Goal: Information Seeking & Learning: Understand process/instructions

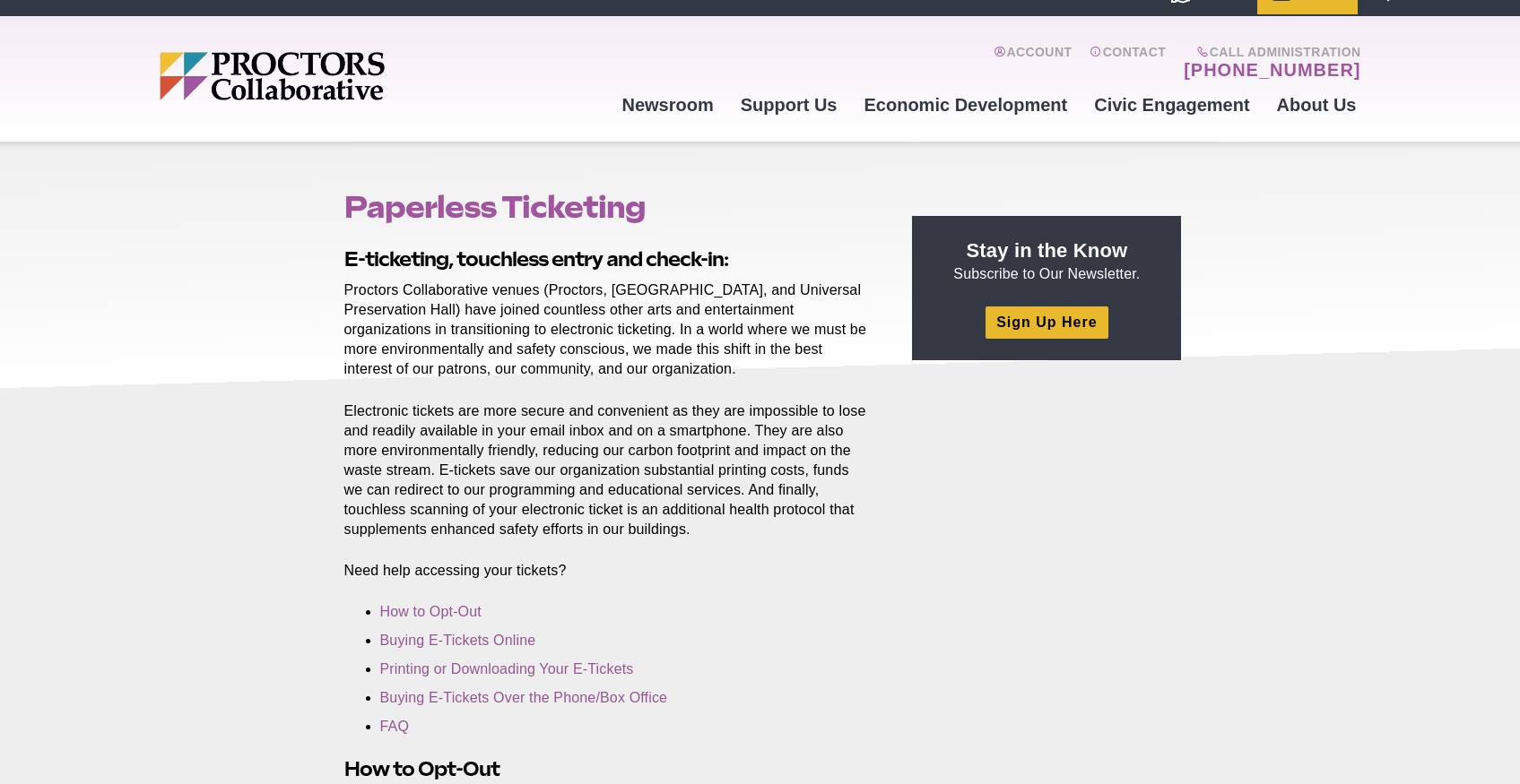
scroll to position [30, 0]
drag, startPoint x: 666, startPoint y: 521, endPoint x: 645, endPoint y: 310, distance: 212.0
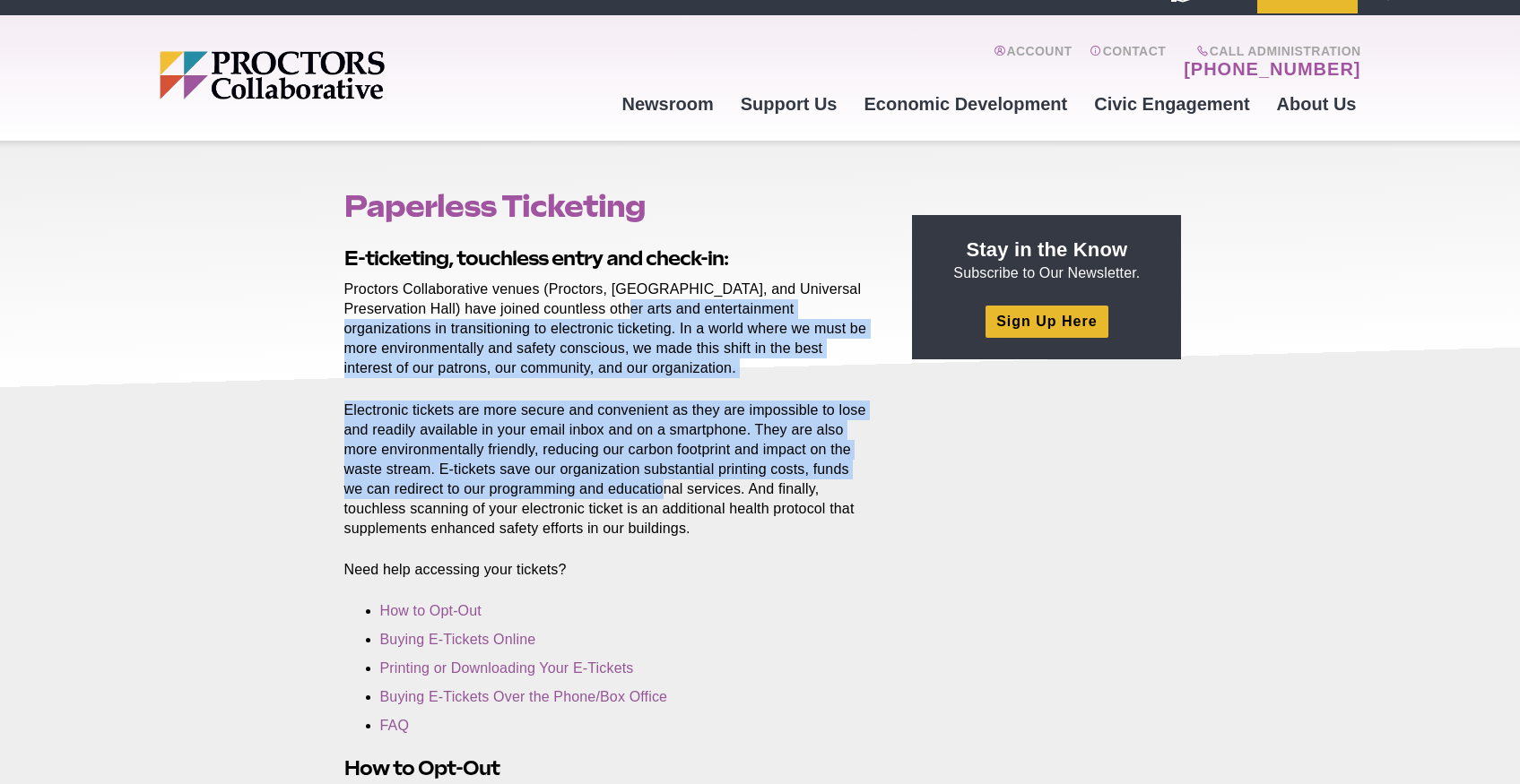
drag, startPoint x: 645, startPoint y: 310, endPoint x: 668, endPoint y: 494, distance: 185.4
click at [668, 494] on p "Electronic tickets are more secure and convenient as they are impossible to los…" at bounding box center [609, 469] width 528 height 139
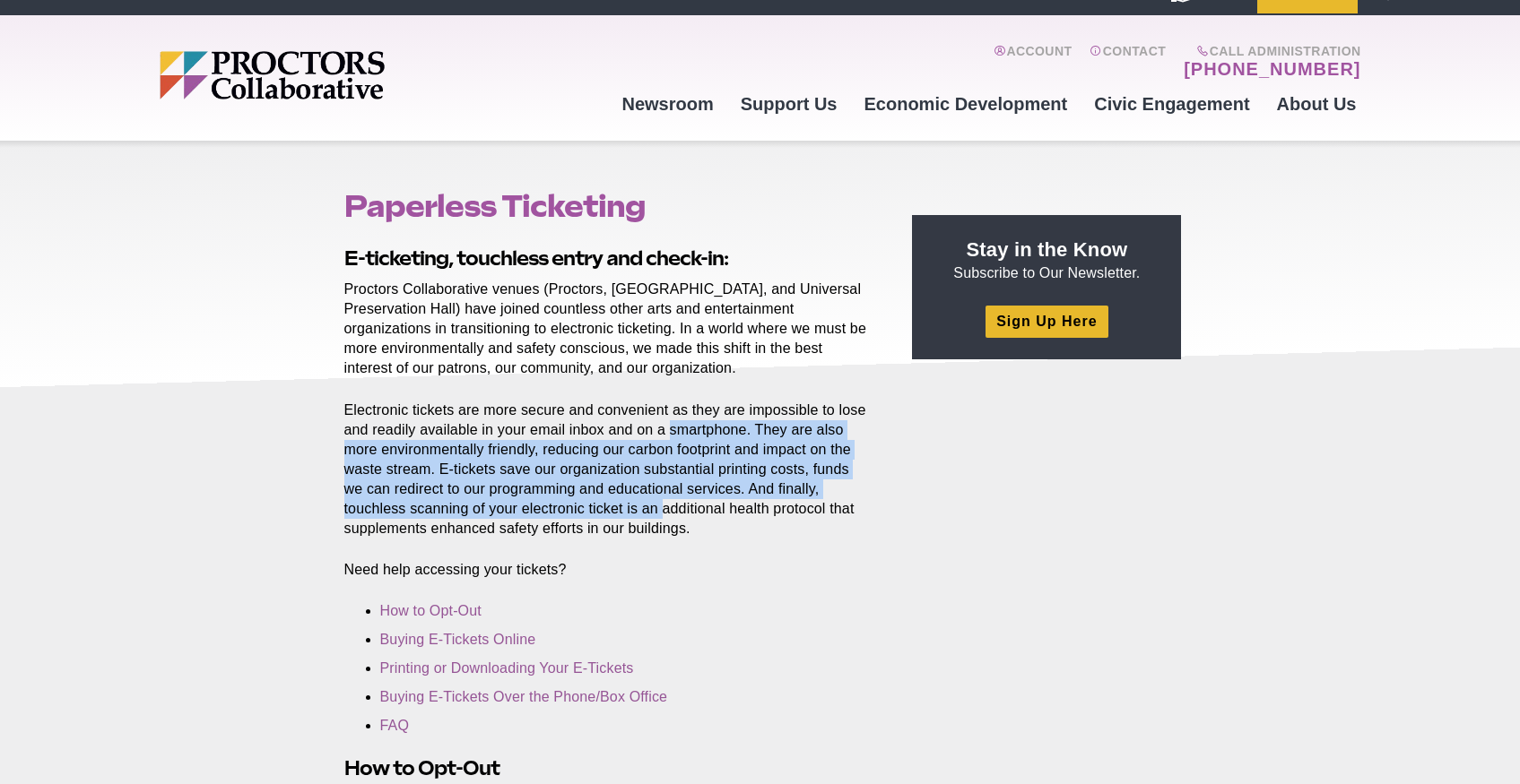
drag, startPoint x: 671, startPoint y: 513, endPoint x: 668, endPoint y: 419, distance: 94.0
click at [669, 419] on p "Electronic tickets are more secure and convenient as they are impossible to los…" at bounding box center [609, 469] width 528 height 139
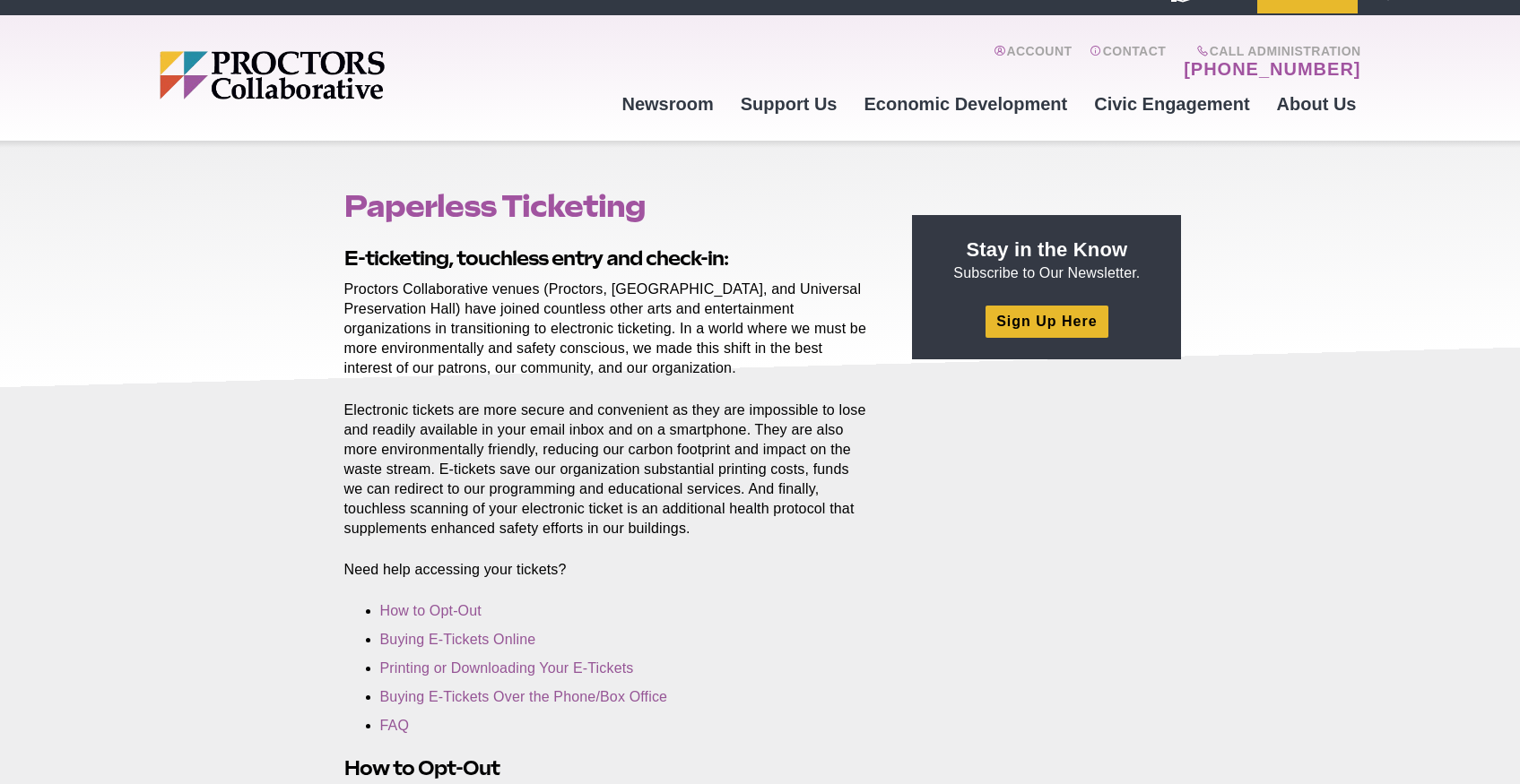
click at [668, 419] on p "Electronic tickets are more secure and convenient as they are impossible to los…" at bounding box center [609, 469] width 528 height 139
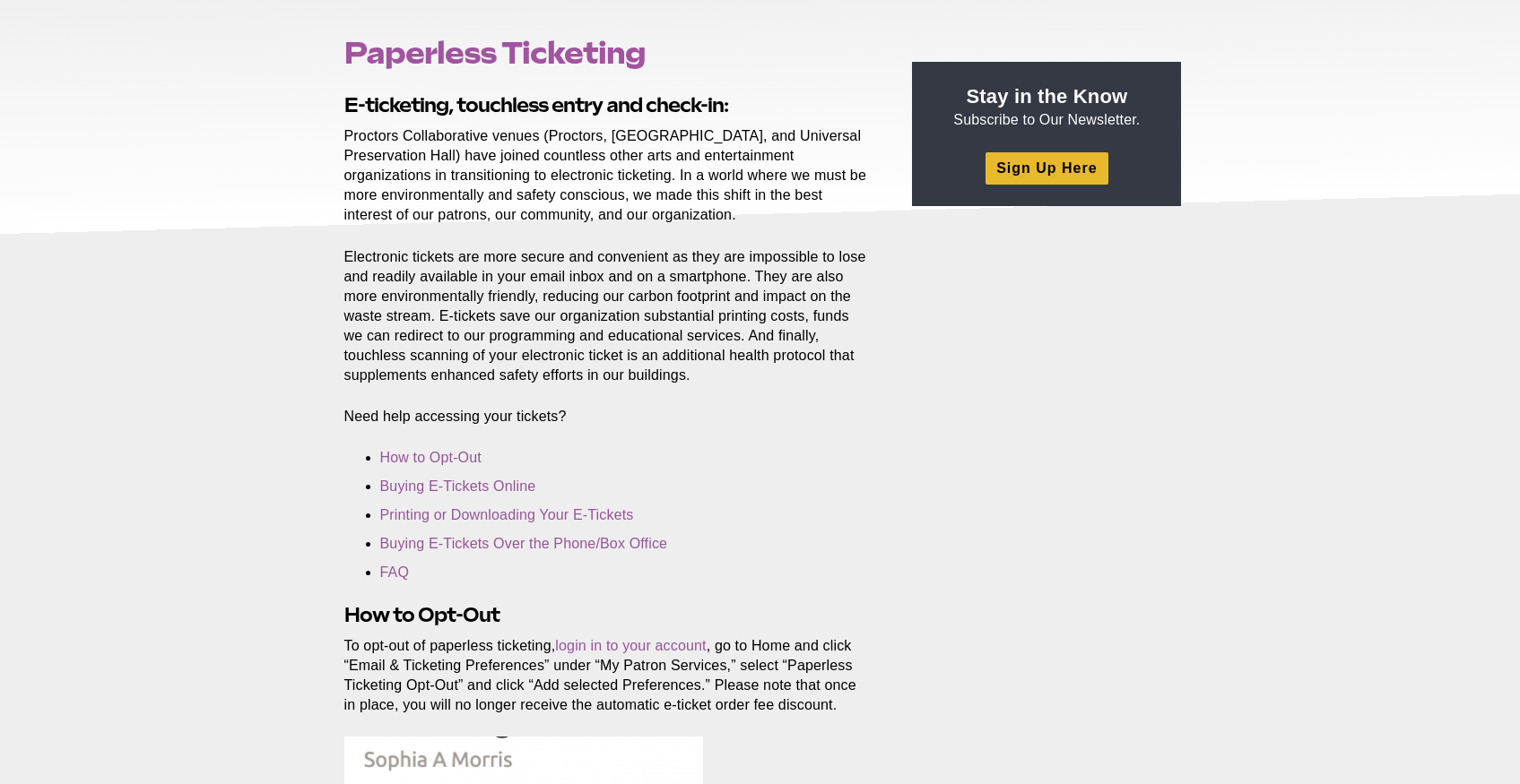
scroll to position [197, 0]
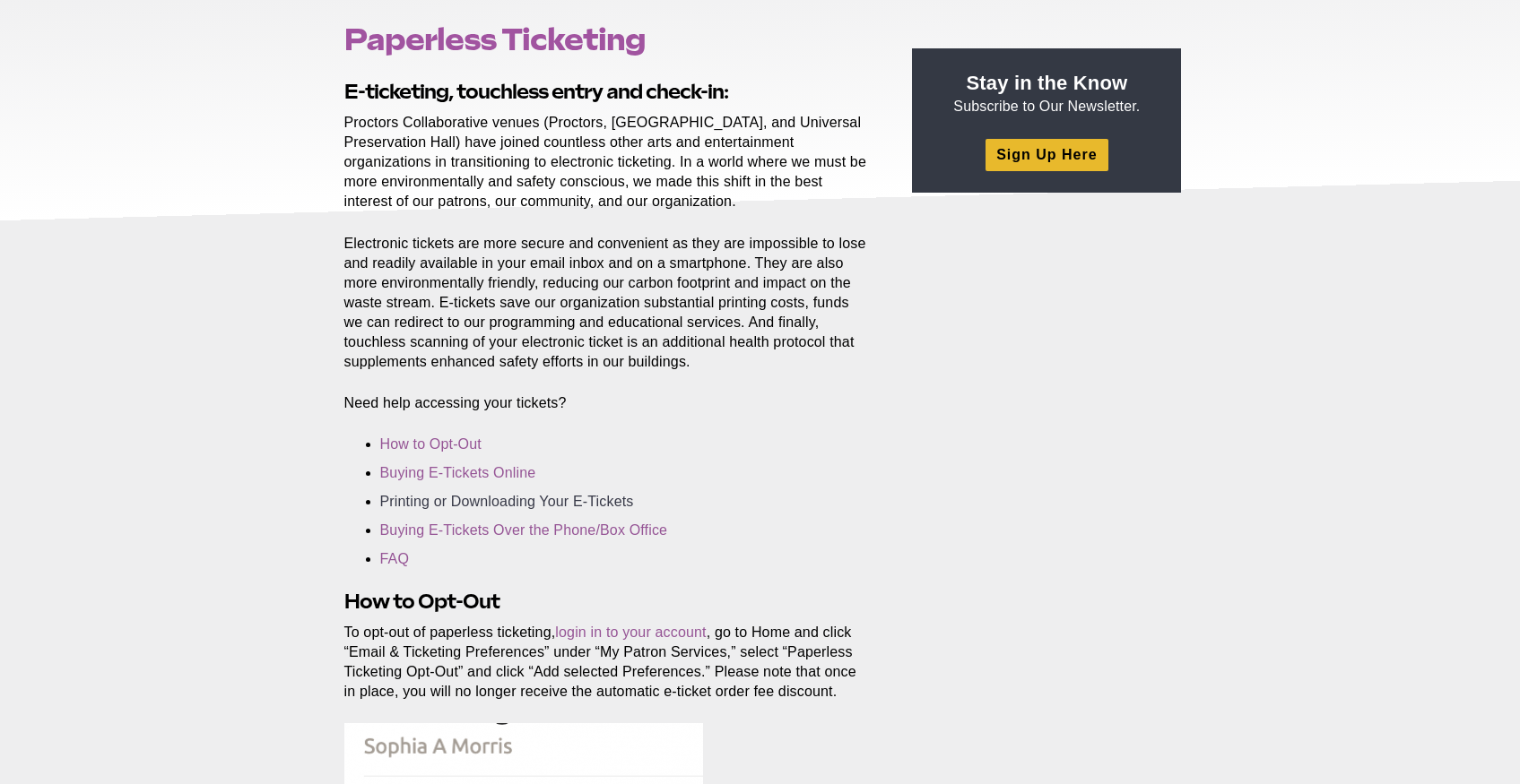
click at [563, 495] on link "Printing or Downloading Your E-Tickets" at bounding box center [507, 500] width 254 height 15
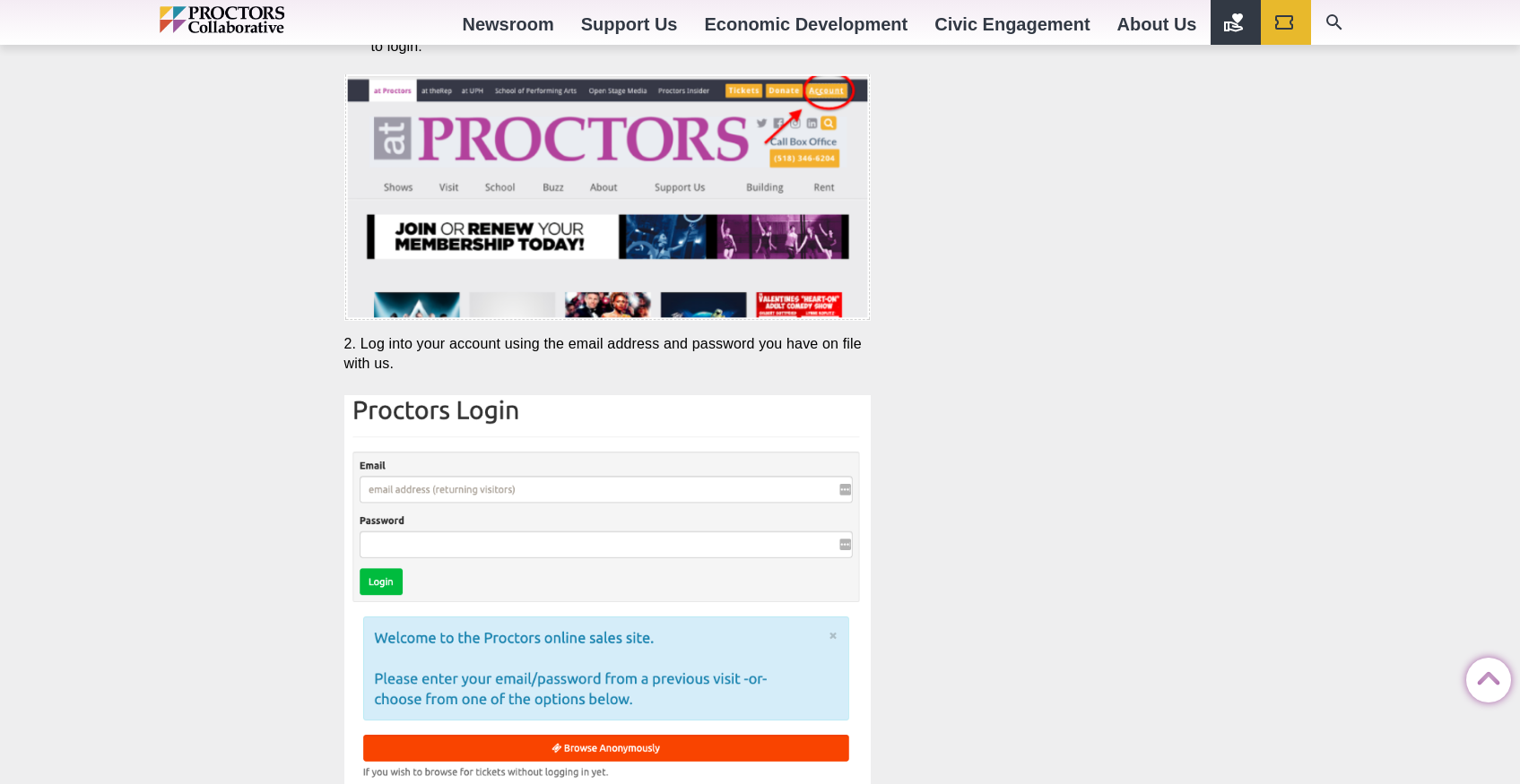
scroll to position [3417, 0]
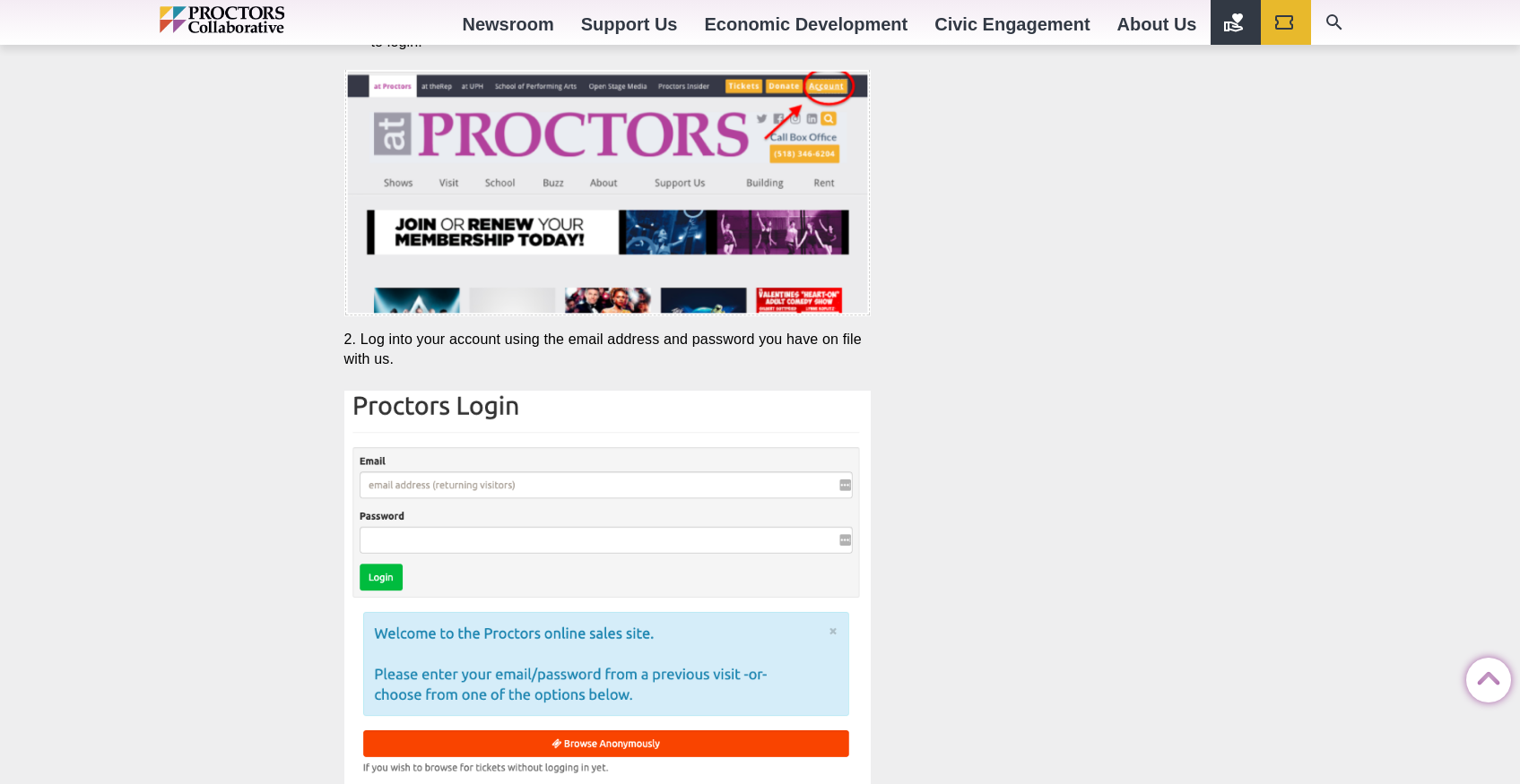
click at [556, 475] on img at bounding box center [609, 612] width 528 height 444
click at [556, 490] on img at bounding box center [609, 612] width 528 height 444
click at [479, 479] on img at bounding box center [609, 612] width 528 height 444
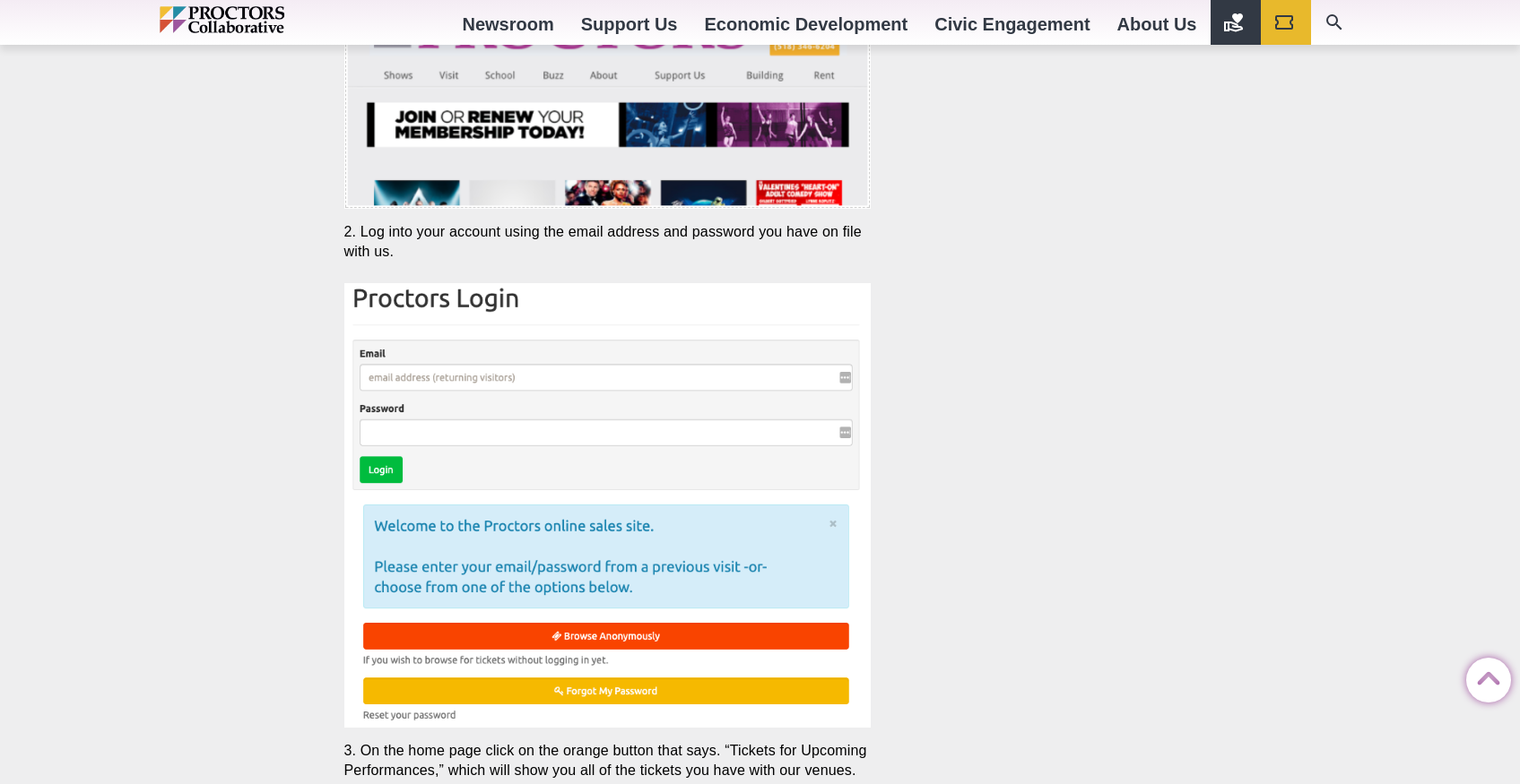
scroll to position [3573, 0]
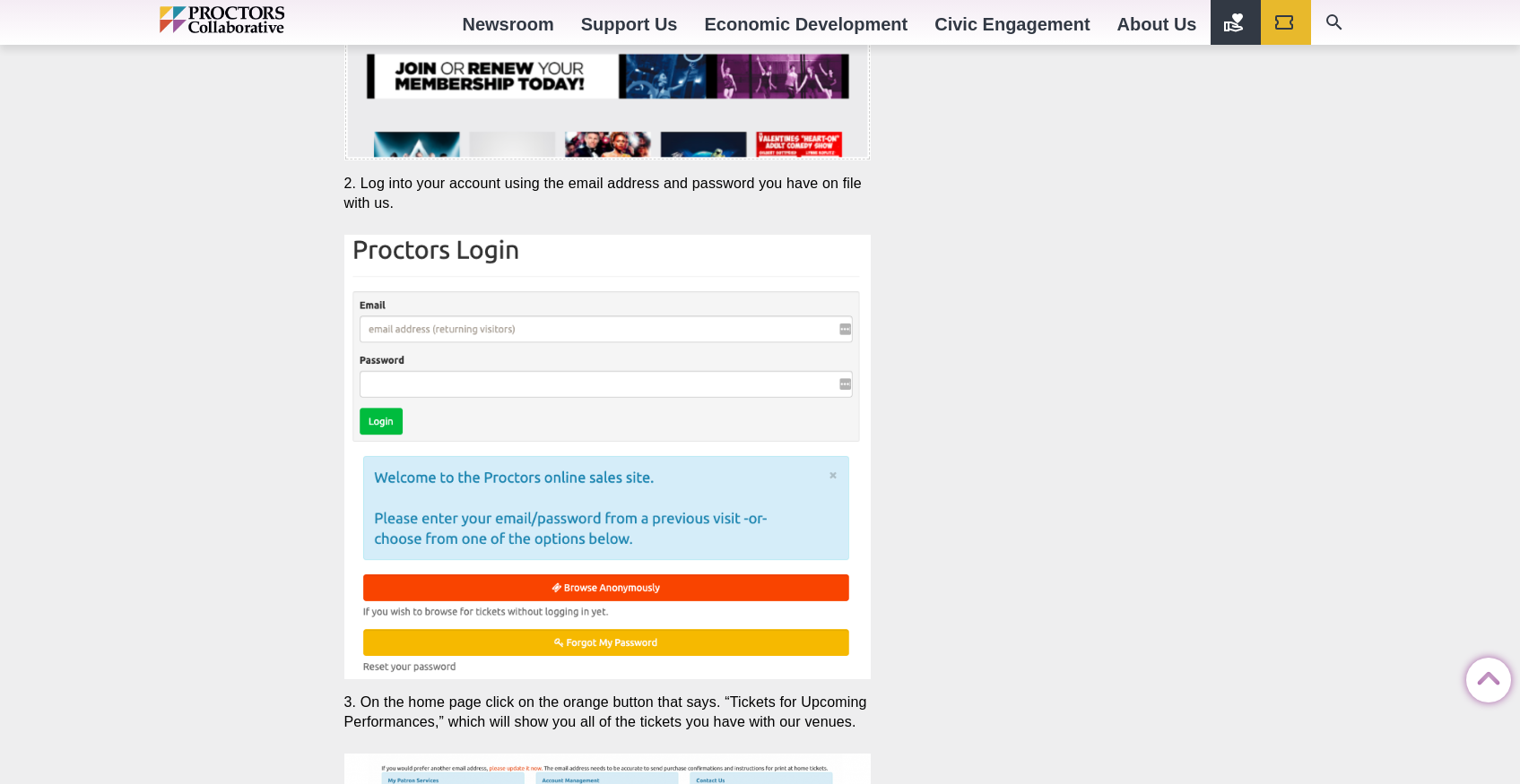
click at [447, 339] on img at bounding box center [609, 456] width 528 height 444
click at [485, 328] on img at bounding box center [609, 456] width 528 height 444
click at [379, 335] on img at bounding box center [609, 456] width 528 height 444
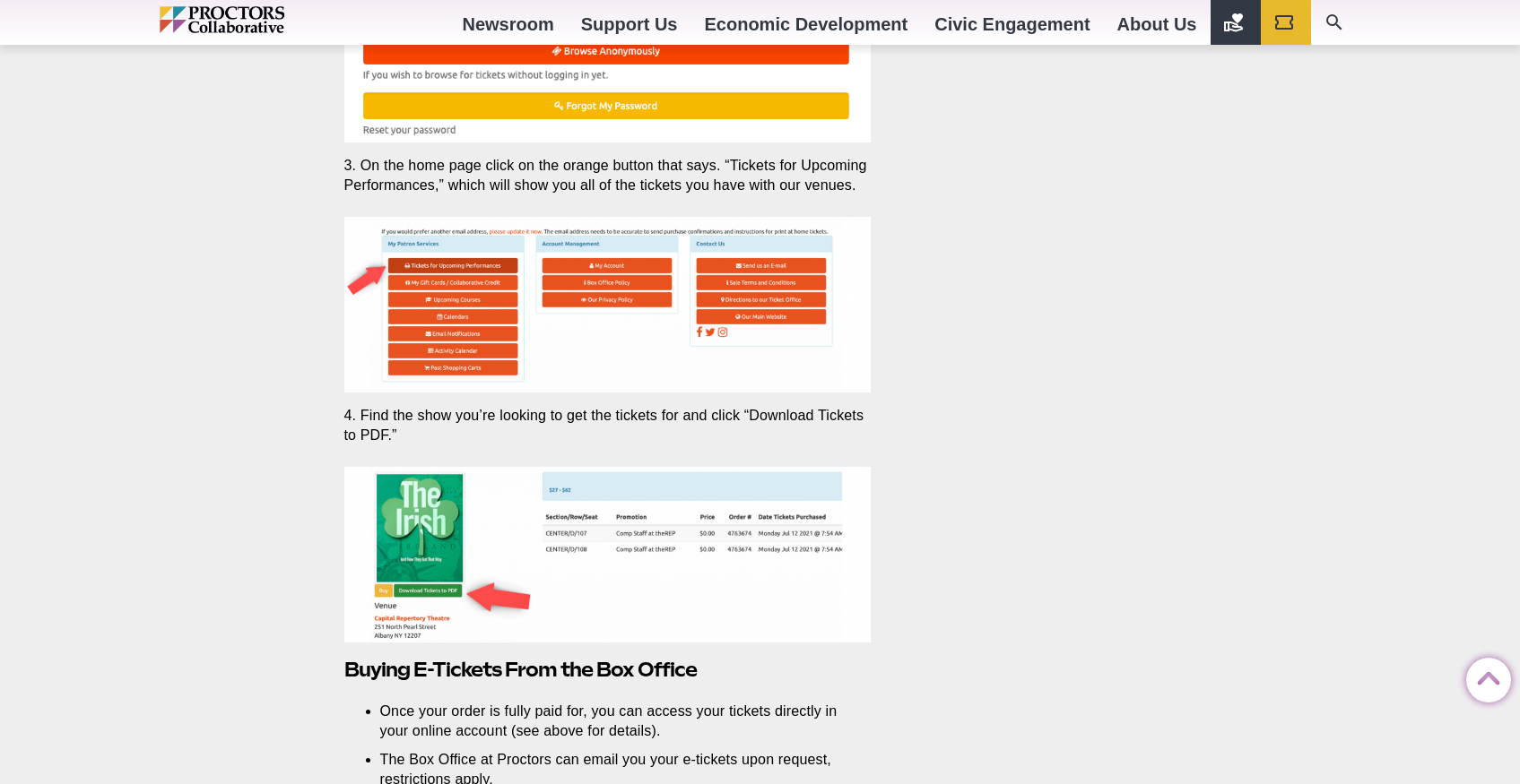
scroll to position [4109, 0]
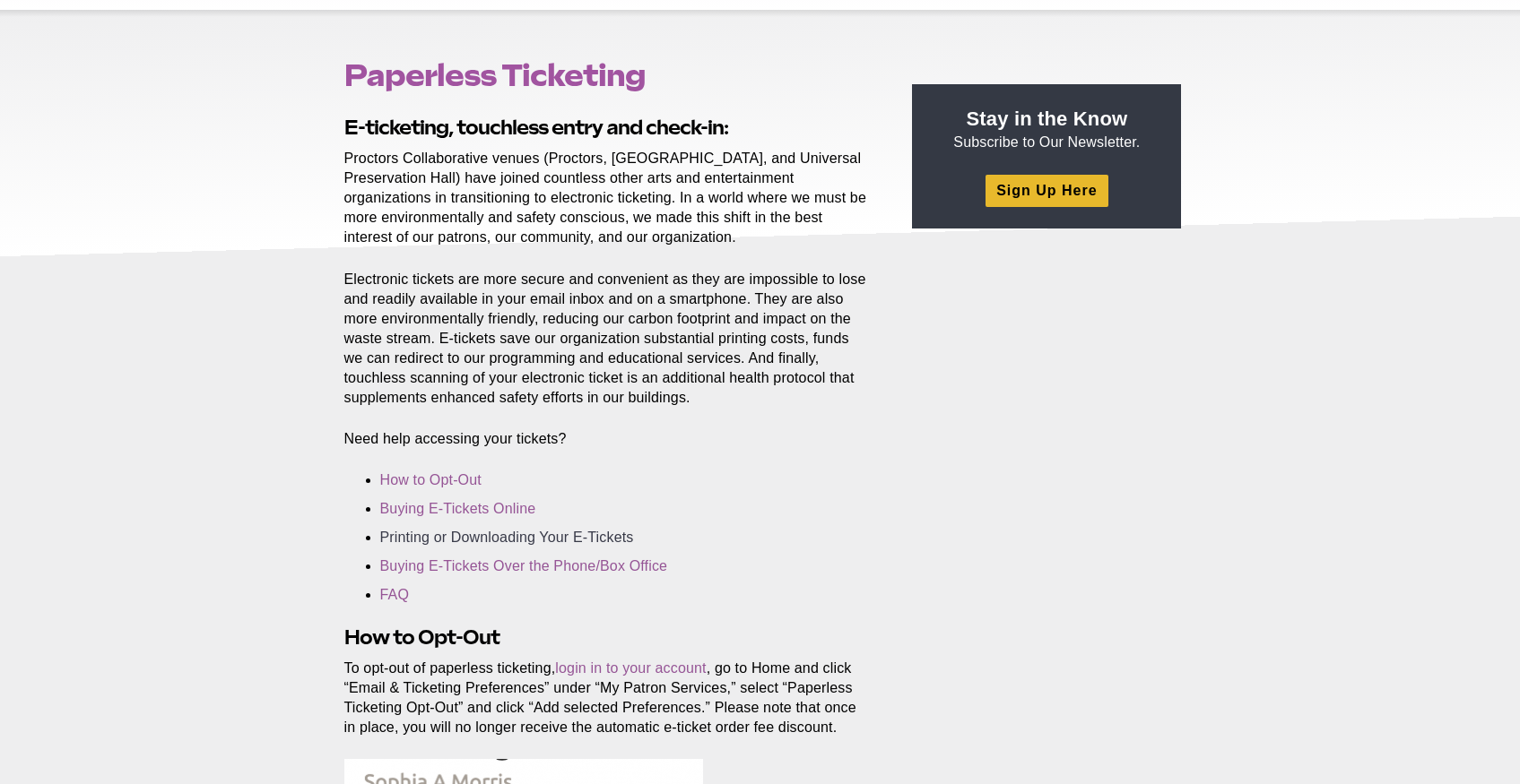
click at [586, 539] on link "Printing or Downloading Your E-Tickets" at bounding box center [507, 536] width 254 height 15
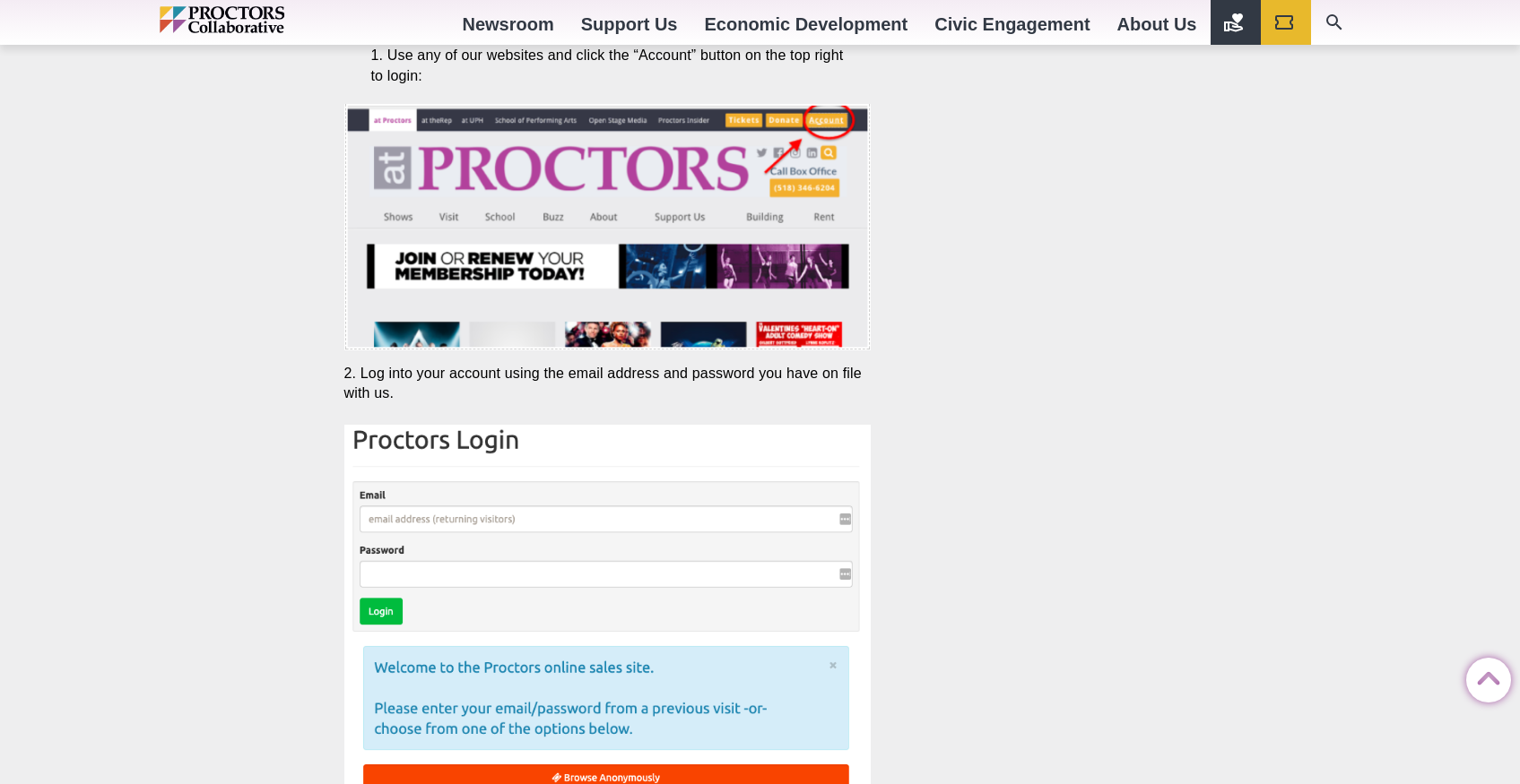
click at [621, 188] on img at bounding box center [609, 228] width 528 height 248
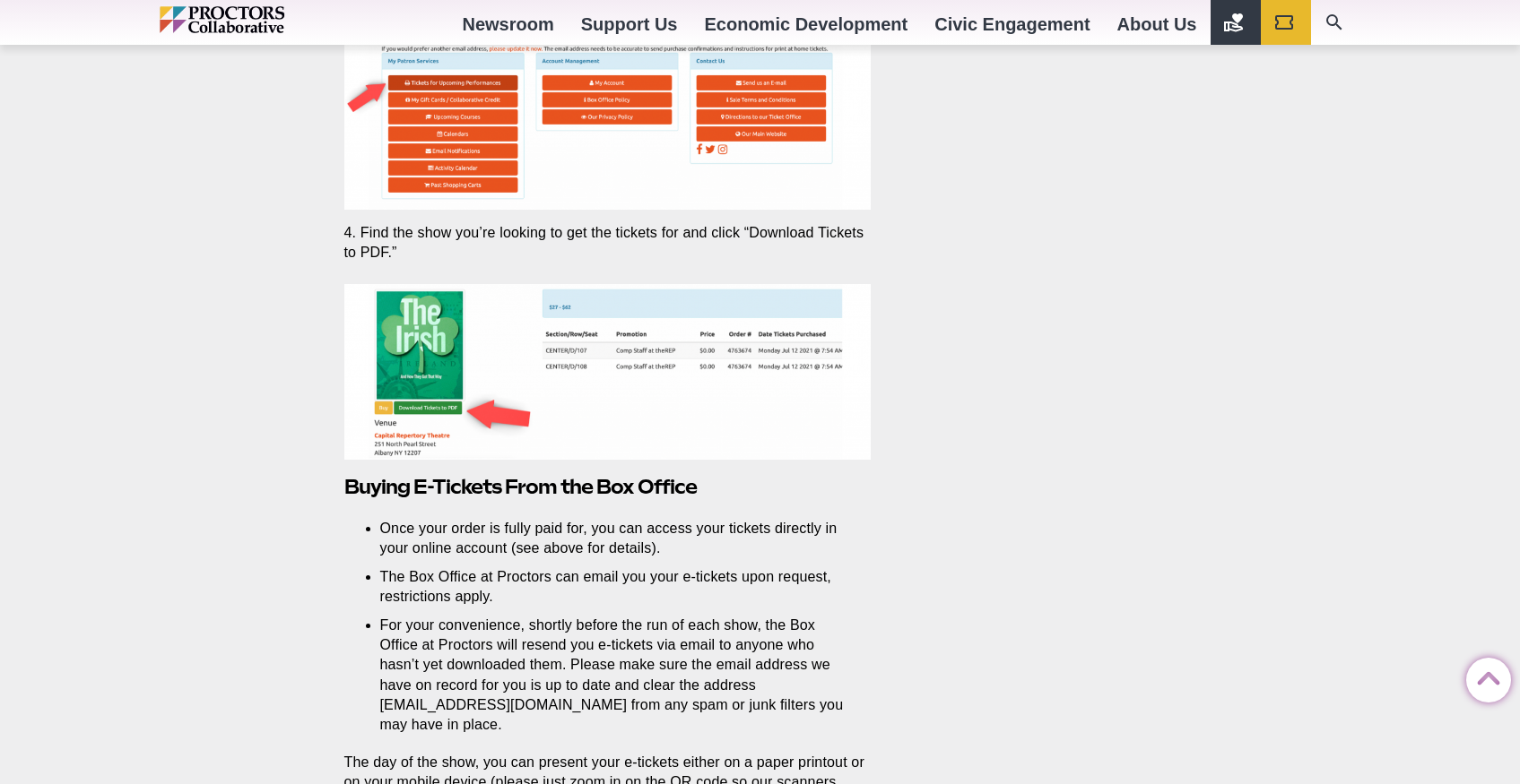
scroll to position [4319, 0]
